Goal: Task Accomplishment & Management: Manage account settings

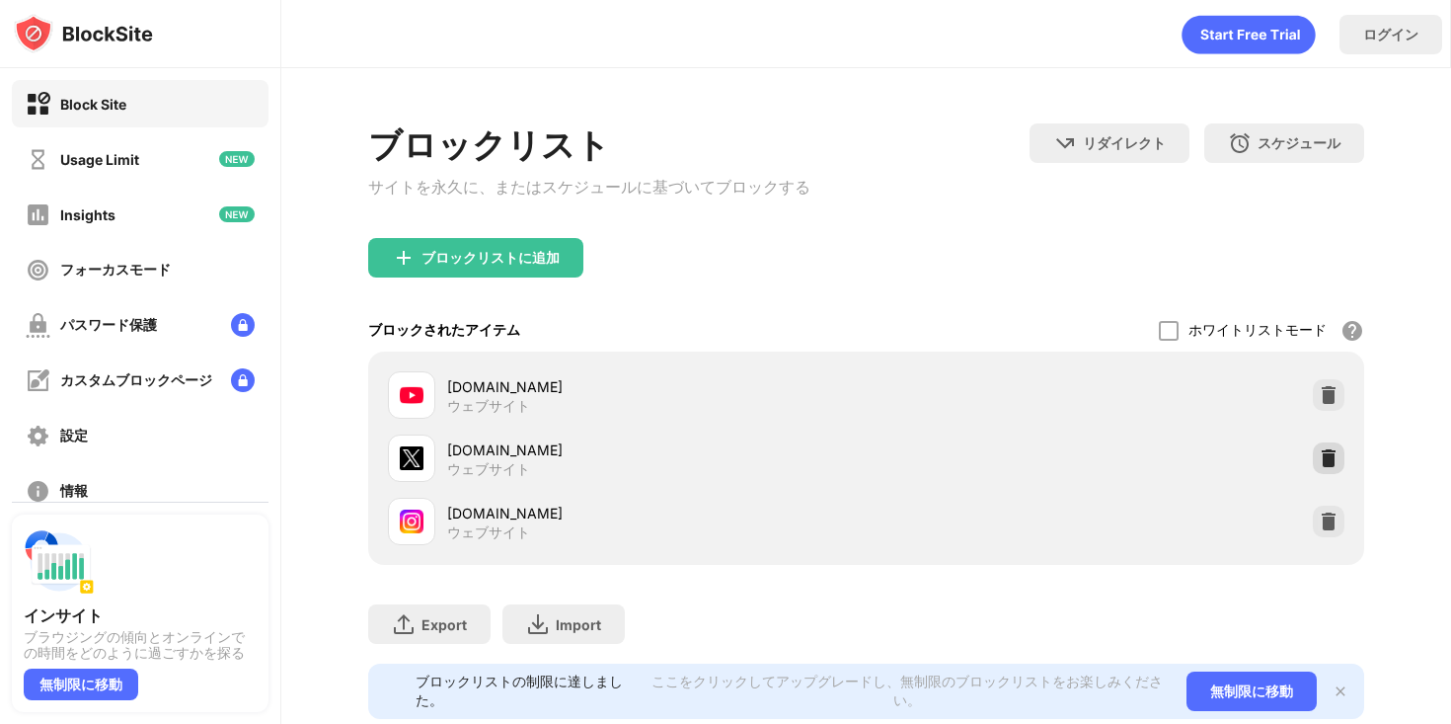
click at [1330, 464] on img at bounding box center [1329, 458] width 20 height 20
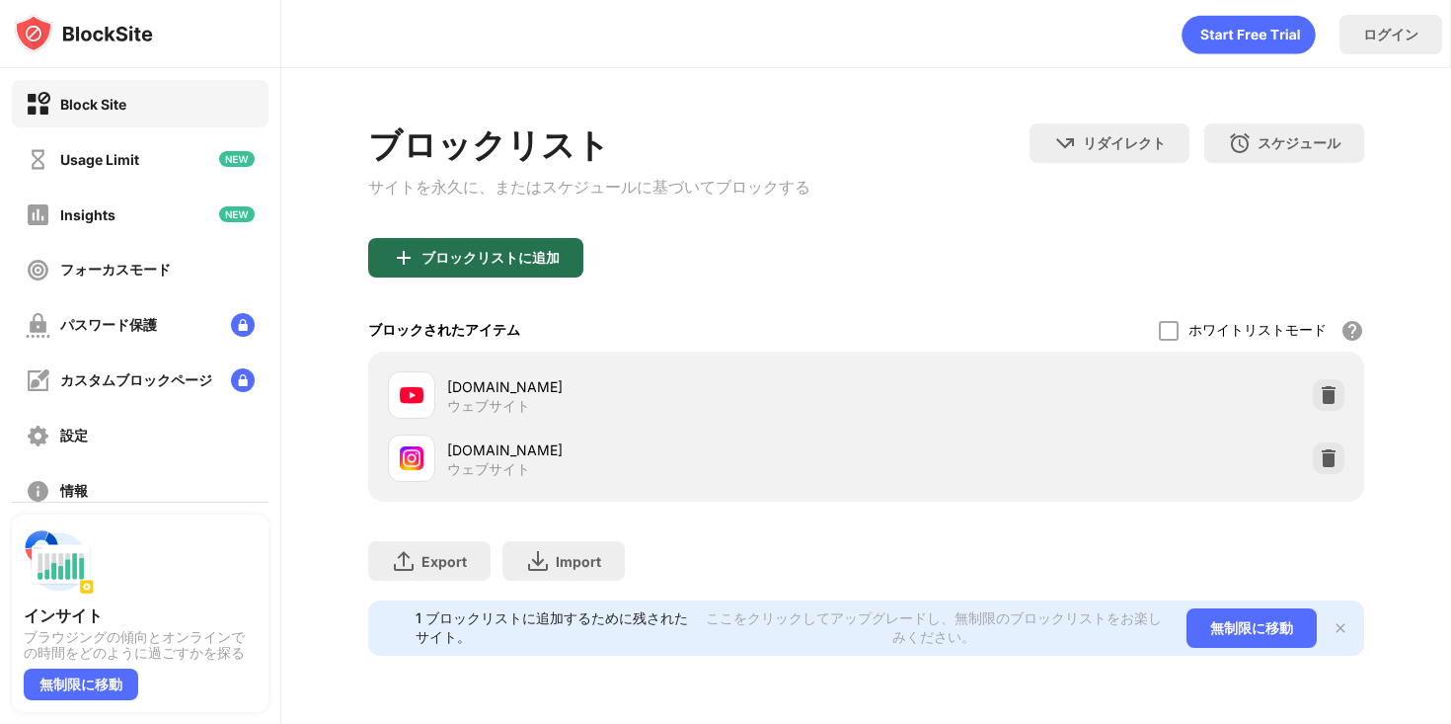
click at [436, 266] on div "ブロックリストに追加" at bounding box center [491, 258] width 138 height 16
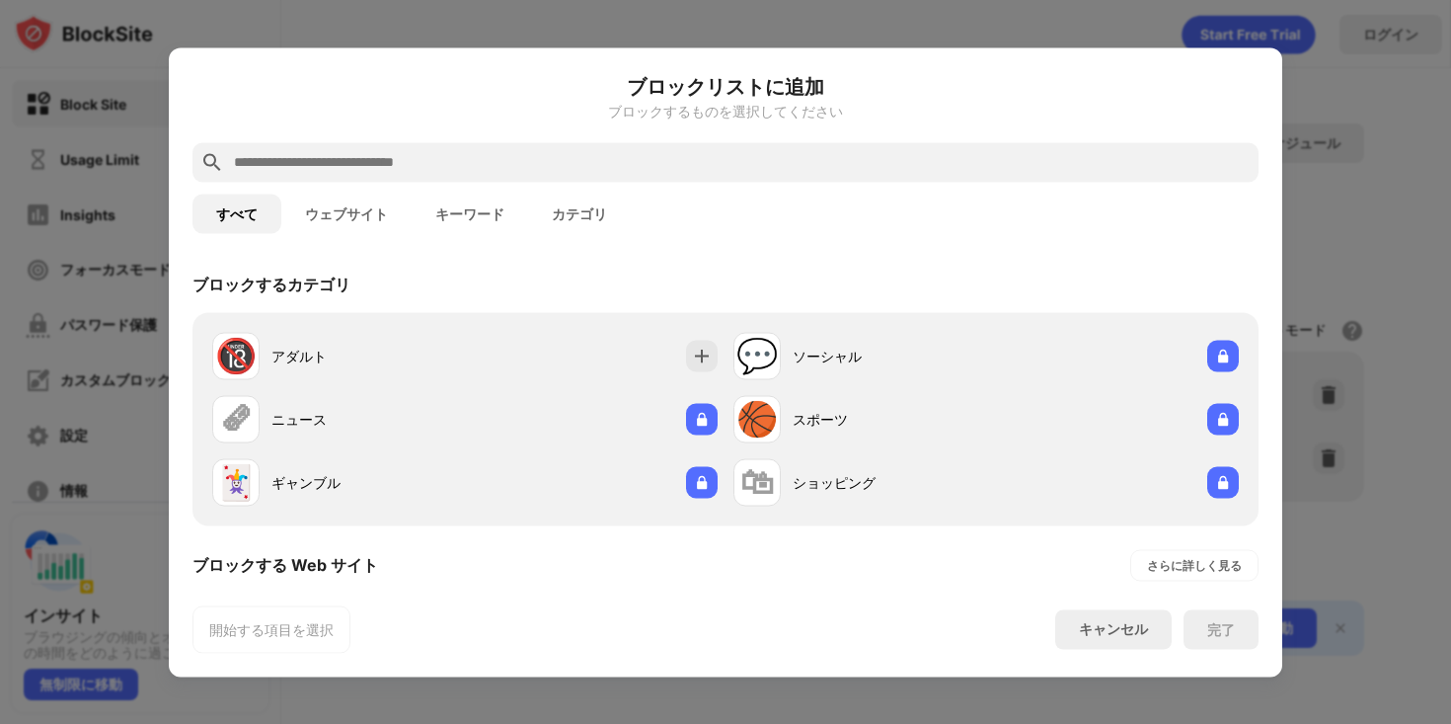
click at [457, 156] on input "text" at bounding box center [741, 162] width 1019 height 24
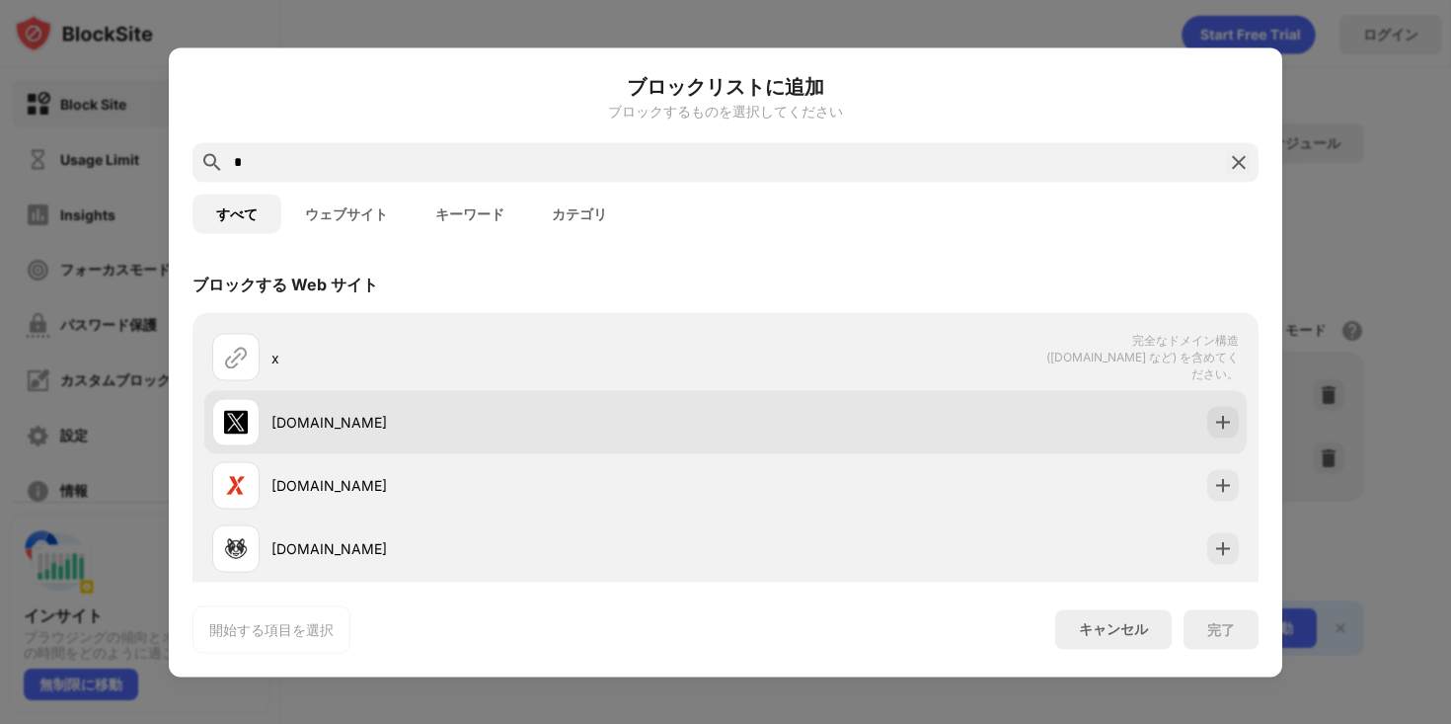
type input "*"
click at [431, 431] on div "[DOMAIN_NAME]" at bounding box center [468, 421] width 513 height 47
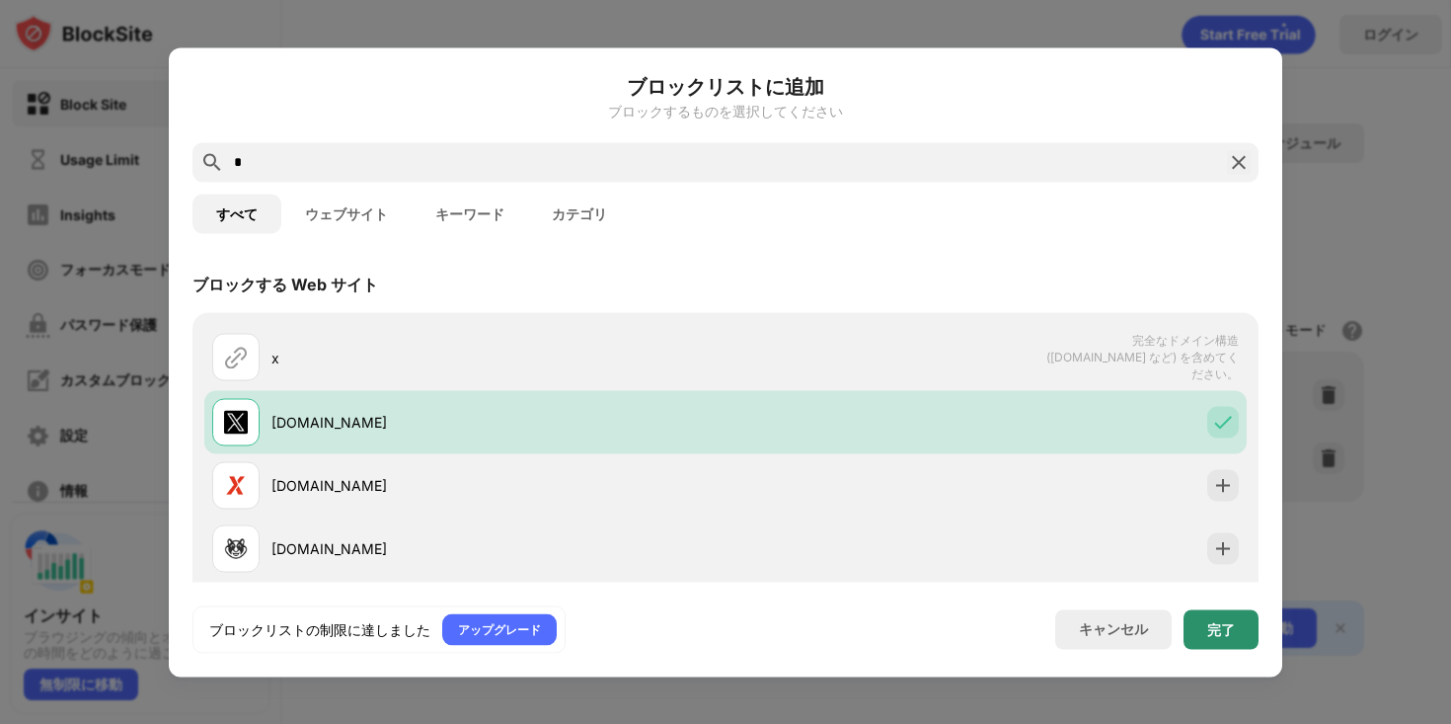
click at [1225, 637] on div "完了" at bounding box center [1221, 629] width 28 height 16
